Goal: Information Seeking & Learning: Learn about a topic

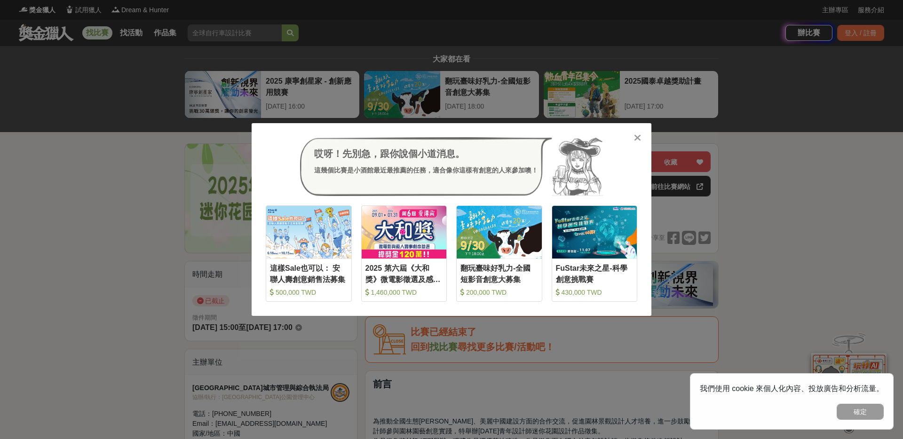
click at [139, 182] on div "哎呀！先別急，跟你說個小道消息。 這幾個比賽是小酒館最近最推薦的任務，適合像你這樣有創意的人來參加噢！ 收藏 這樣Sale也可以： 安聯人壽創意銷售法募集 5…" at bounding box center [451, 219] width 903 height 439
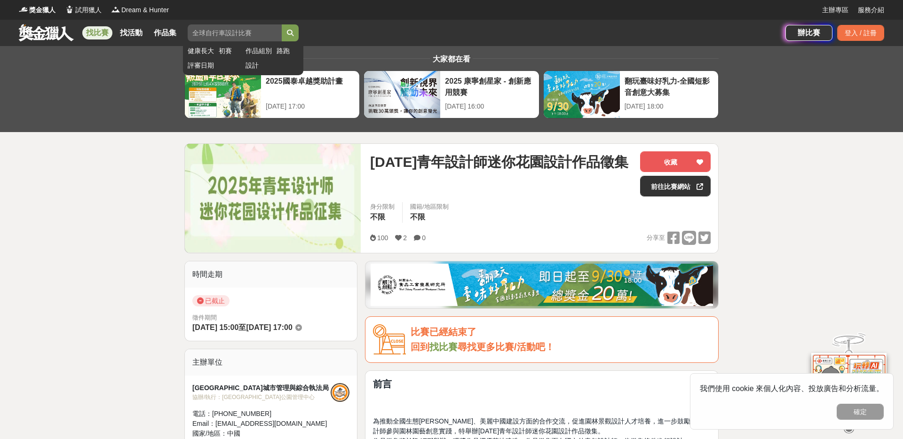
click at [243, 36] on input "search" at bounding box center [235, 32] width 94 height 17
type input "花园"
click at [282, 24] on button "submit" at bounding box center [290, 32] width 17 height 17
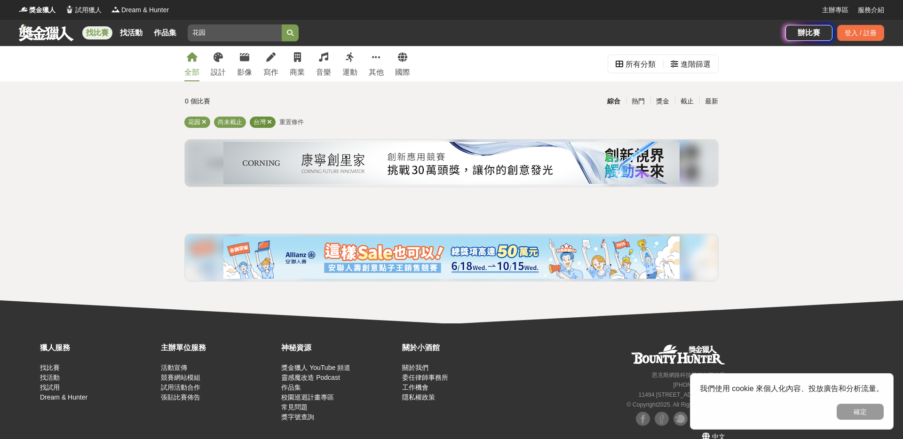
click at [270, 123] on icon at bounding box center [269, 122] width 5 height 6
click at [49, 34] on link at bounding box center [46, 33] width 57 height 18
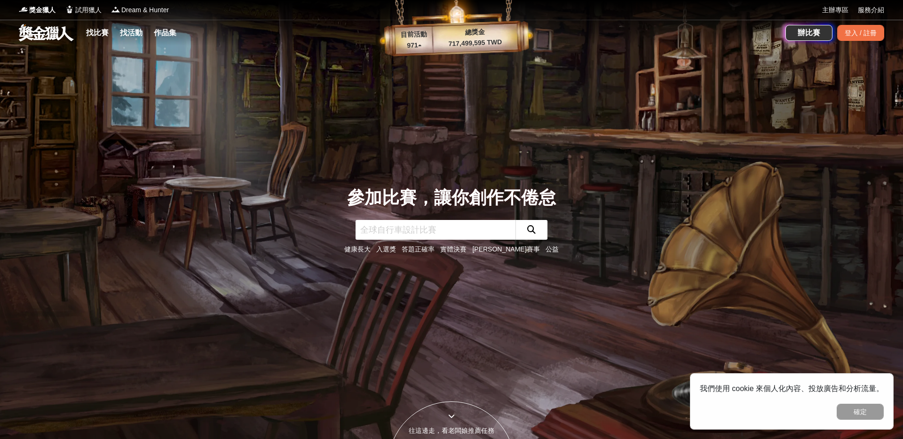
click at [404, 236] on input "text" at bounding box center [436, 230] width 160 height 20
type input "花园"
click button "submit" at bounding box center [531, 230] width 32 height 20
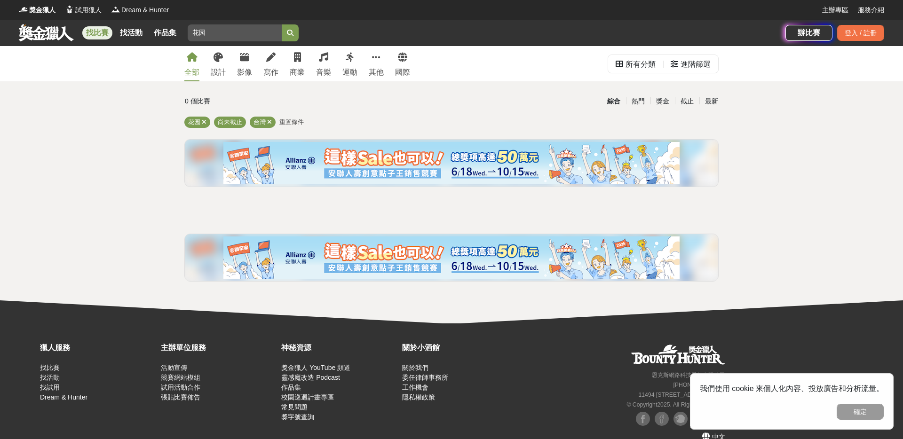
scroll to position [16, 0]
